Goal: Find specific page/section: Find specific page/section

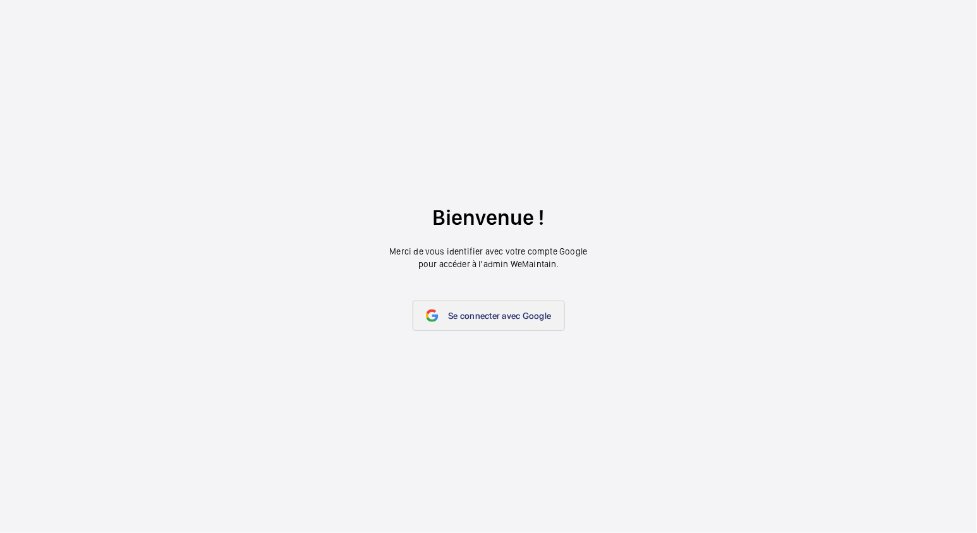
click at [487, 313] on span "Se connecter avec Google" at bounding box center [500, 316] width 103 height 10
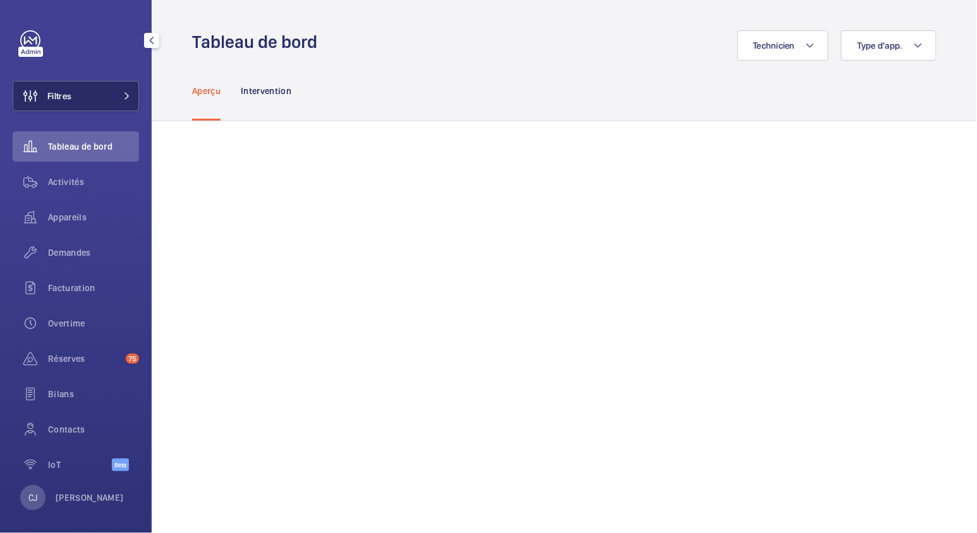
click at [107, 102] on button "Filtres" at bounding box center [76, 96] width 126 height 30
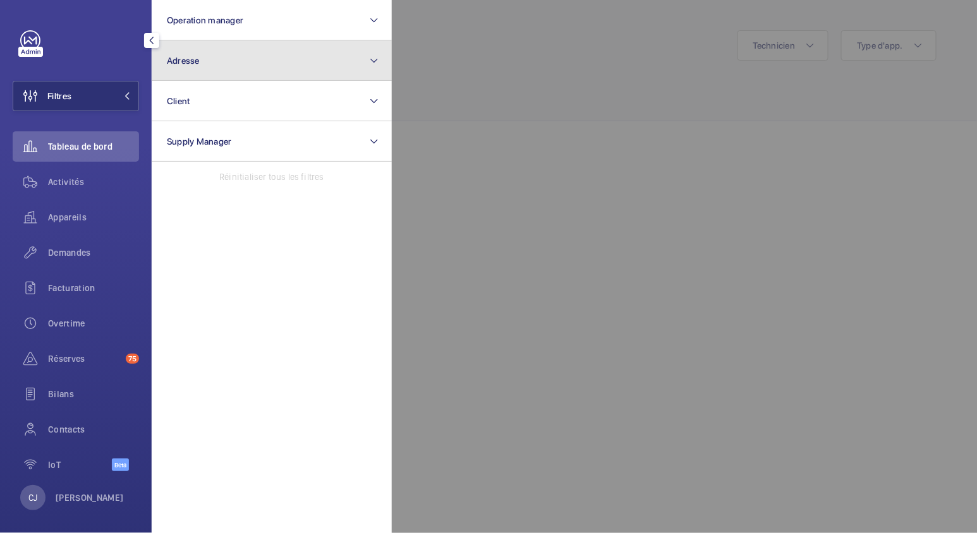
click at [238, 74] on button "Adresse" at bounding box center [272, 60] width 240 height 40
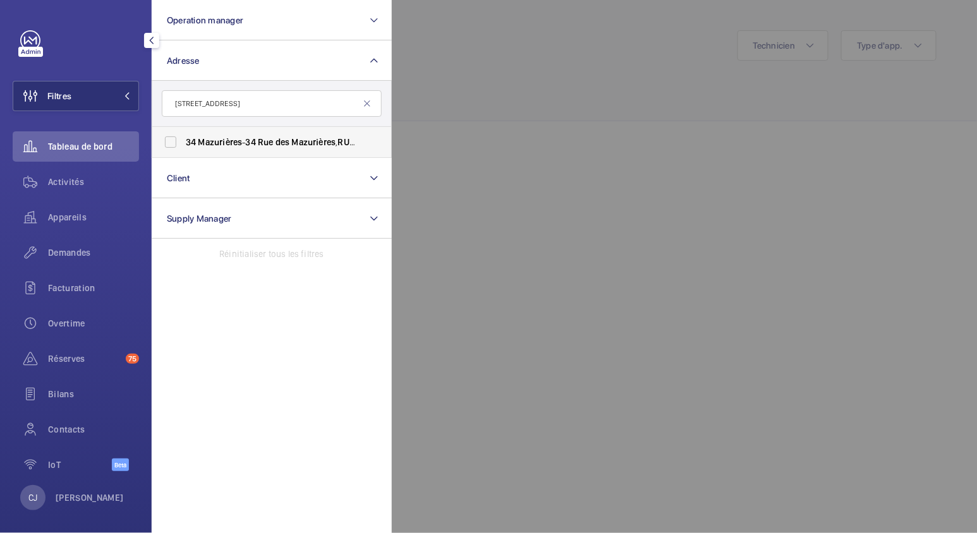
type input "34 rue des Mazurières"
click at [246, 139] on span "34 Mazurières - 34 Rue des Mazurières , RUE IL-MALMAISON 92500" at bounding box center [273, 142] width 174 height 13
click at [183, 139] on input "34 Mazurières - 34 Rue des Mazurières , RUE IL-MALMAISON 92500" at bounding box center [170, 142] width 25 height 25
checkbox input "true"
click at [63, 186] on span "Activités" at bounding box center [93, 182] width 91 height 13
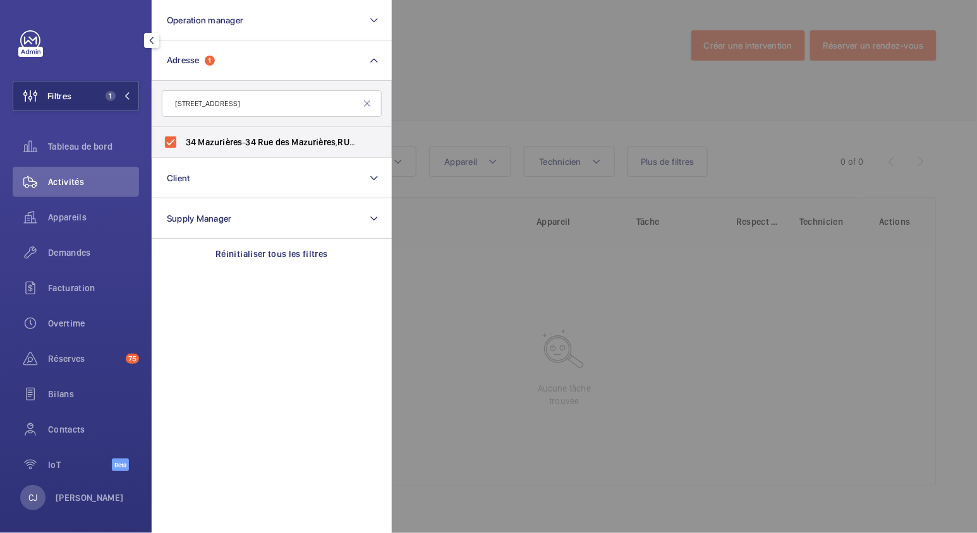
click at [64, 186] on span "Activités" at bounding box center [93, 182] width 91 height 13
click at [461, 76] on div at bounding box center [880, 266] width 977 height 533
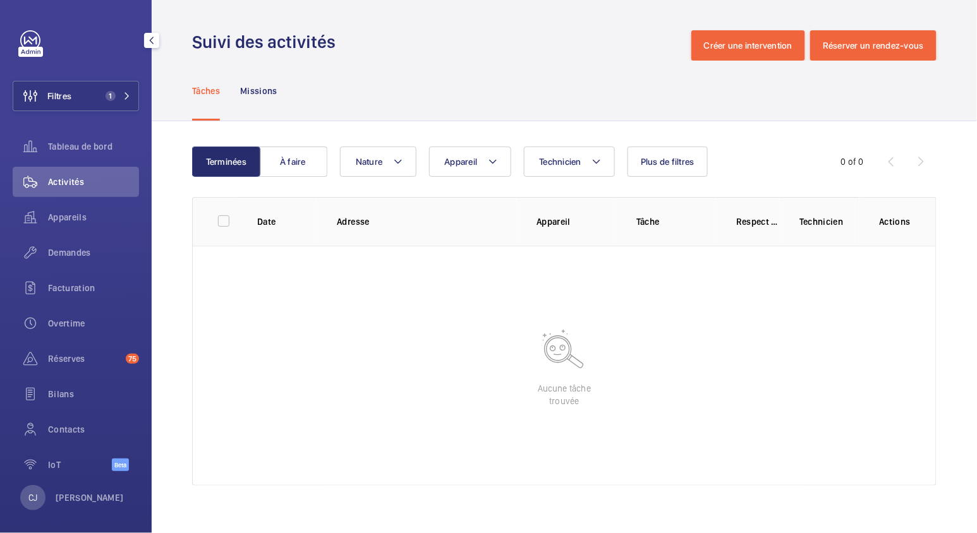
click at [61, 181] on span "Activités" at bounding box center [93, 182] width 91 height 13
click at [87, 90] on button "Filtres 1" at bounding box center [76, 96] width 126 height 30
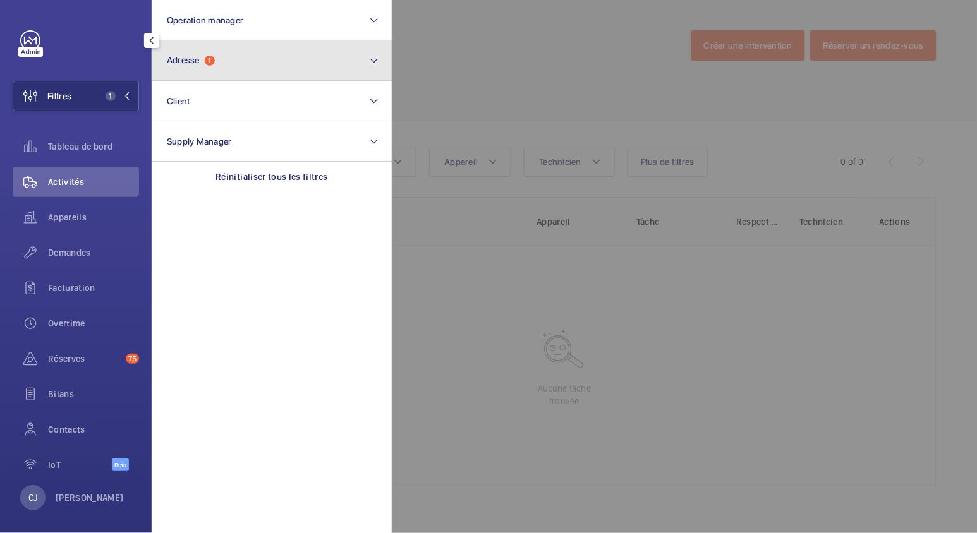
click at [183, 63] on span "Adresse" at bounding box center [183, 60] width 33 height 10
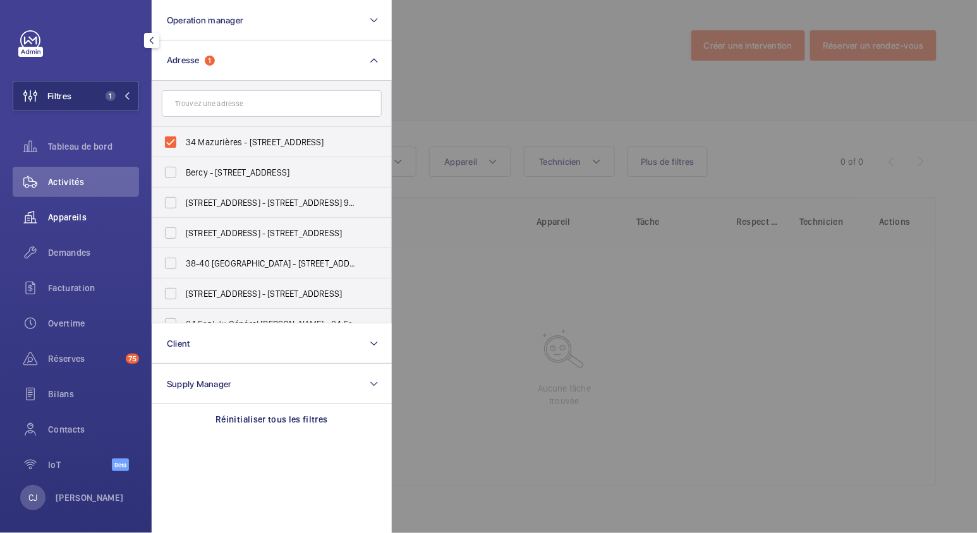
click at [51, 215] on span "Appareils" at bounding box center [93, 217] width 91 height 13
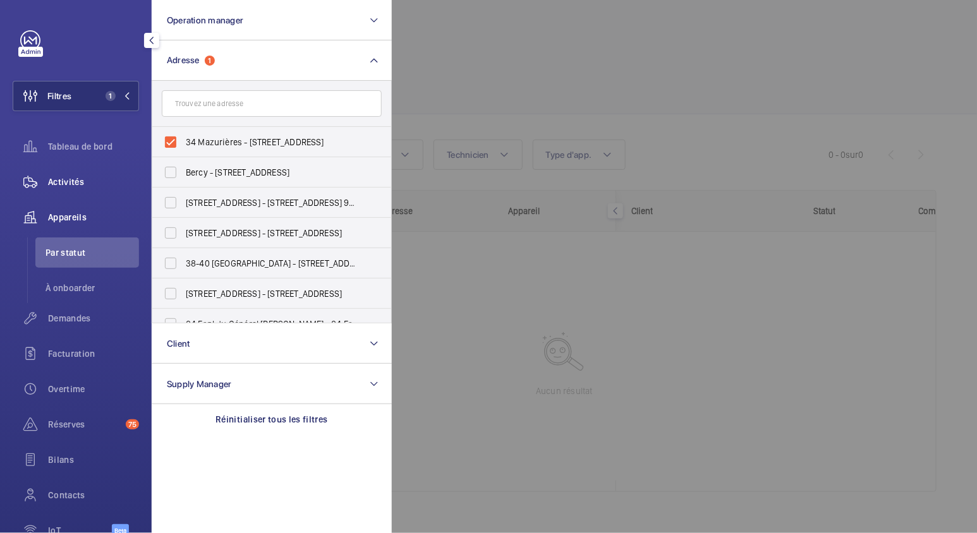
click at [65, 184] on span "Activités" at bounding box center [93, 182] width 91 height 13
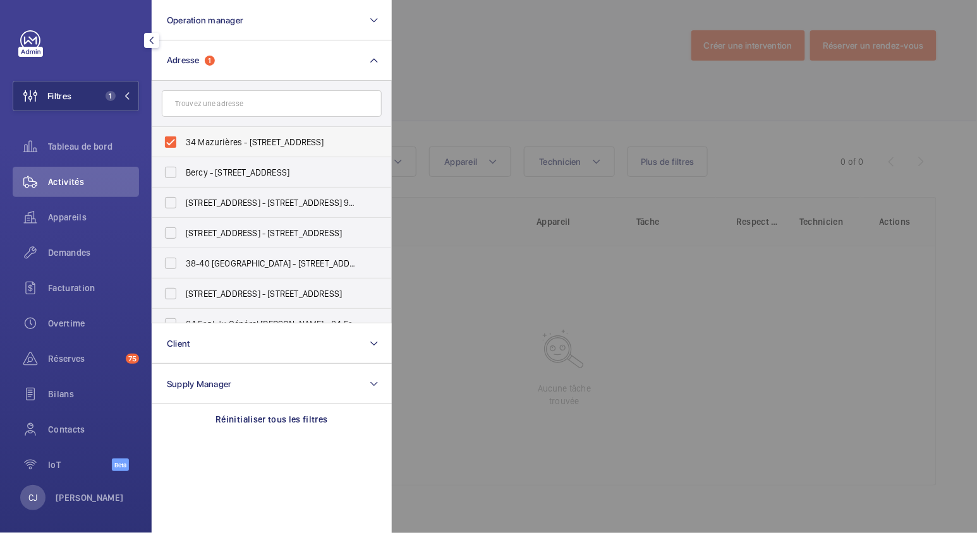
click at [212, 140] on span "34 Mazurières - 34 Rue des Mazurières, RUEIL-MALMAISON 92500" at bounding box center [273, 142] width 174 height 13
click at [183, 140] on input "34 Mazurières - 34 Rue des Mazurières, RUEIL-MALMAISON 92500" at bounding box center [170, 142] width 25 height 25
click at [212, 140] on span "34 Mazurières - 34 Rue des Mazurières, RUEIL-MALMAISON 92500" at bounding box center [273, 142] width 174 height 13
click at [183, 140] on input "34 Mazurières - 34 Rue des Mazurières, RUEIL-MALMAISON 92500" at bounding box center [170, 142] width 25 height 25
checkbox input "true"
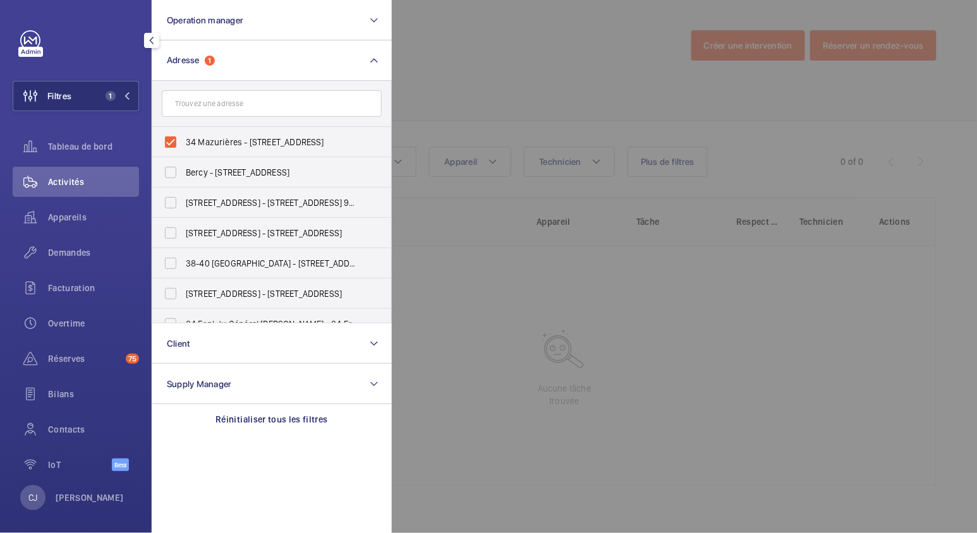
click at [533, 83] on div at bounding box center [880, 266] width 977 height 533
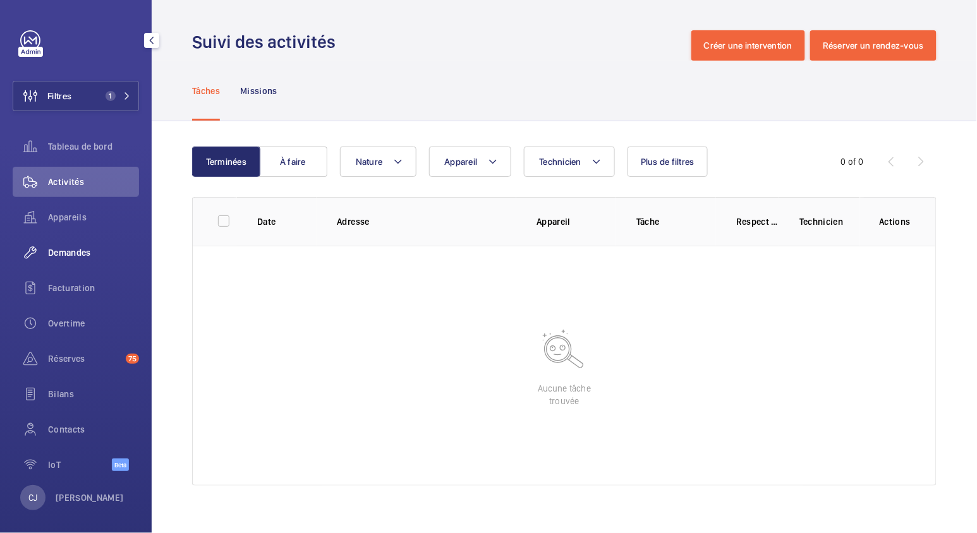
click at [69, 243] on div "Demandes" at bounding box center [76, 253] width 126 height 30
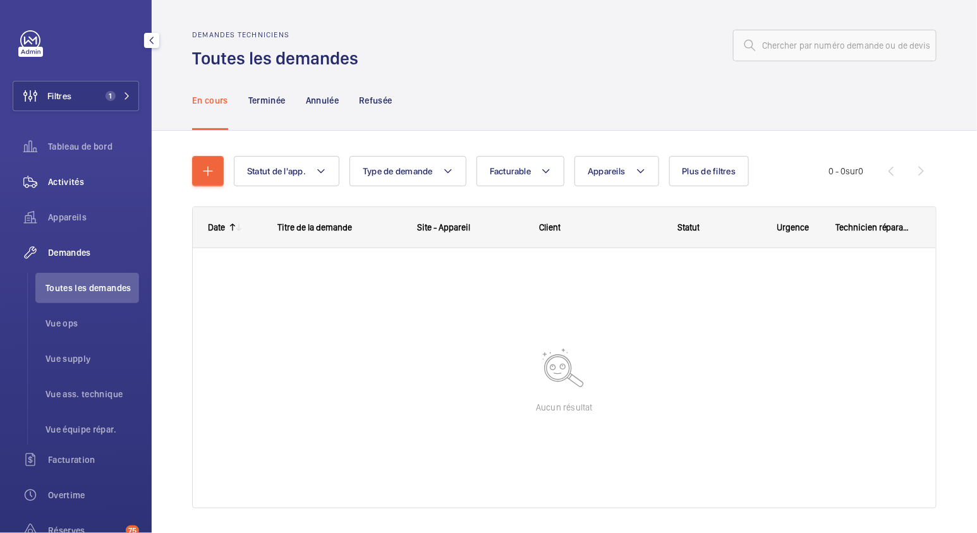
click at [63, 178] on span "Activités" at bounding box center [93, 182] width 91 height 13
